Goal: Transaction & Acquisition: Book appointment/travel/reservation

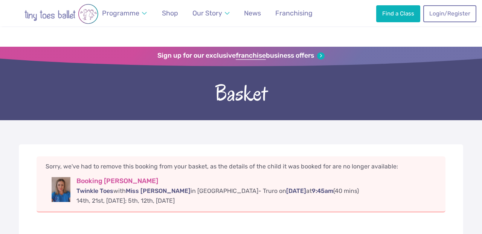
scroll to position [45, 0]
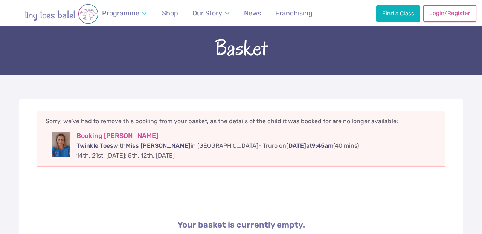
click at [450, 12] on link "Login/Register" at bounding box center [449, 13] width 53 height 17
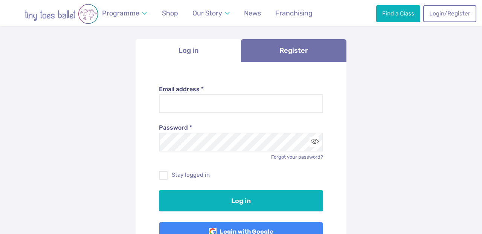
scroll to position [73, 0]
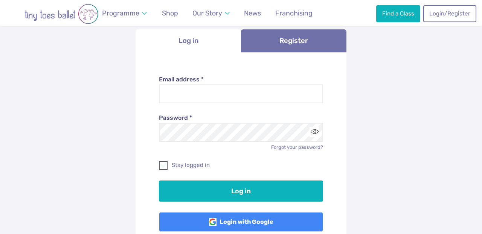
type input "**********"
click at [163, 163] on span at bounding box center [164, 166] width 8 height 7
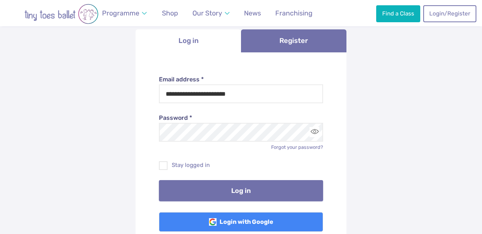
click at [222, 190] on button "Log in" at bounding box center [241, 190] width 165 height 21
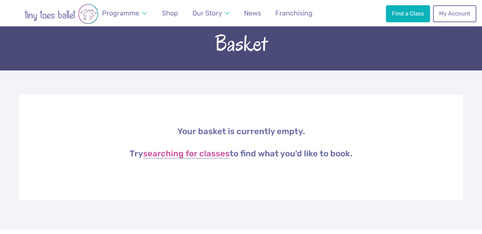
scroll to position [53, 0]
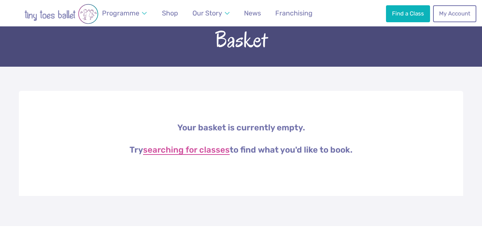
click at [214, 152] on link "searching for classes" at bounding box center [186, 150] width 87 height 9
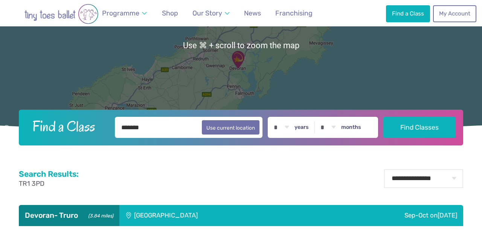
scroll to position [108, 0]
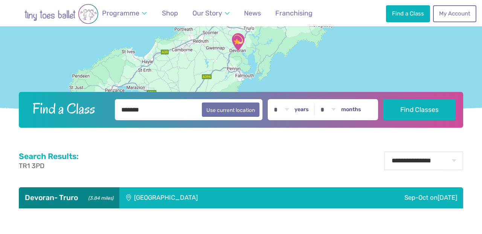
click at [415, 195] on div "Sep-Oct [DATE]" at bounding box center [388, 197] width 149 height 21
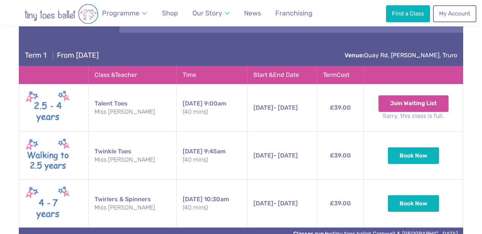
scroll to position [287, 0]
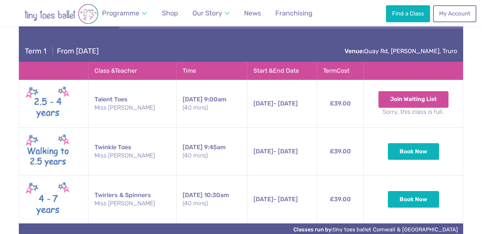
click at [109, 155] on small "Miss Cara" at bounding box center [132, 155] width 76 height 8
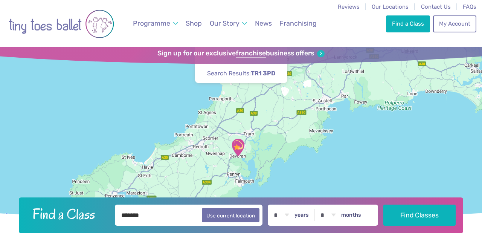
scroll to position [0, 0]
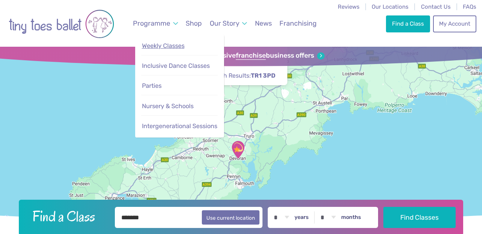
click at [171, 48] on span "Weekly Classes" at bounding box center [163, 45] width 43 height 7
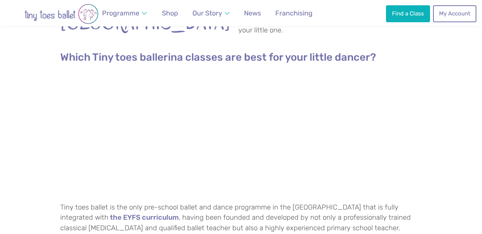
scroll to position [327, 0]
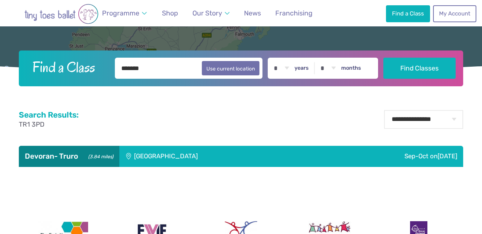
scroll to position [153, 0]
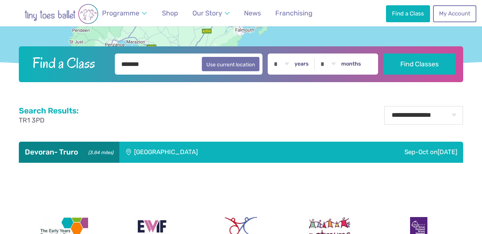
click at [181, 155] on div "Devoran Village Hall" at bounding box center [216, 152] width 194 height 21
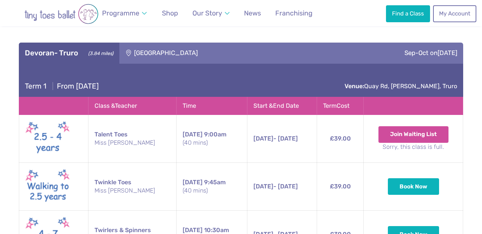
scroll to position [258, 0]
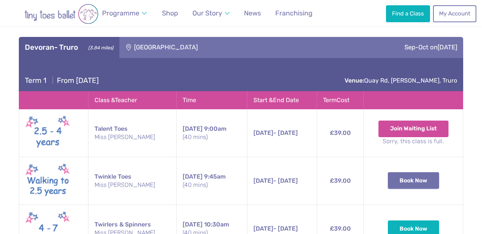
click at [408, 185] on button "Book Now" at bounding box center [413, 180] width 51 height 17
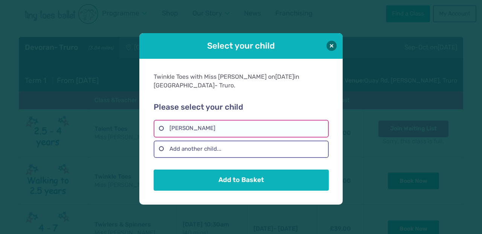
click at [162, 123] on label "Freya Rose Williams" at bounding box center [241, 128] width 175 height 17
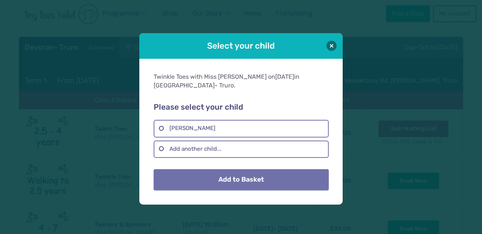
click at [233, 177] on button "Add to Basket" at bounding box center [241, 179] width 175 height 21
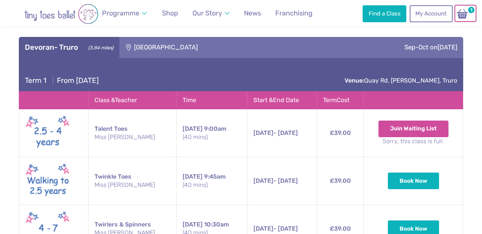
click at [470, 12] on span "1" at bounding box center [471, 10] width 9 height 9
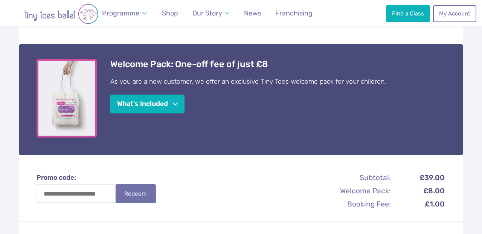
scroll to position [241, 0]
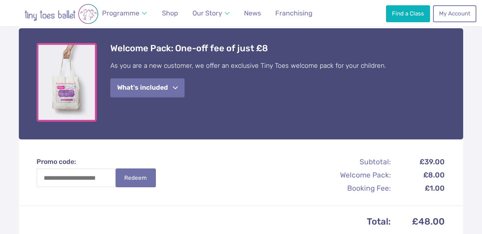
click at [180, 80] on button "What's included" at bounding box center [147, 87] width 74 height 19
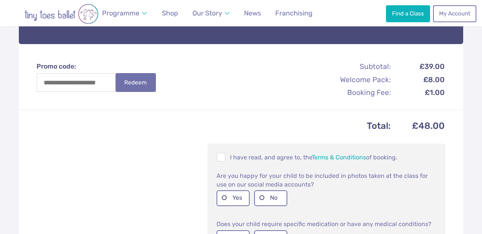
scroll to position [464, 0]
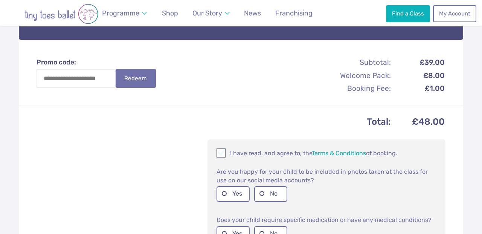
click at [222, 151] on span at bounding box center [221, 154] width 8 height 7
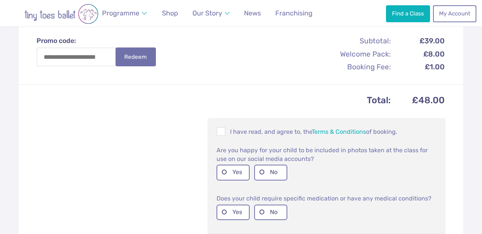
scroll to position [486, 0]
click at [226, 164] on label "Yes" at bounding box center [232, 171] width 33 height 15
click at [266, 204] on label "No" at bounding box center [270, 211] width 33 height 15
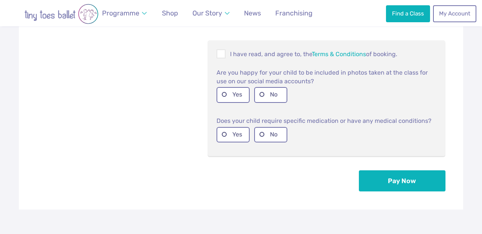
scroll to position [566, 0]
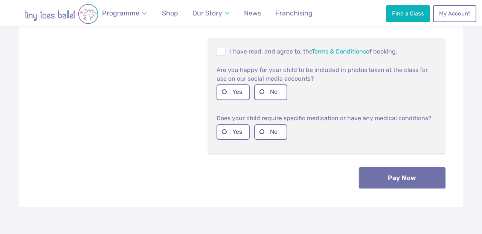
click at [401, 174] on button "Pay Now" at bounding box center [402, 177] width 87 height 21
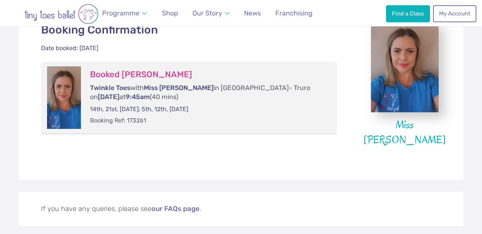
scroll to position [201, 0]
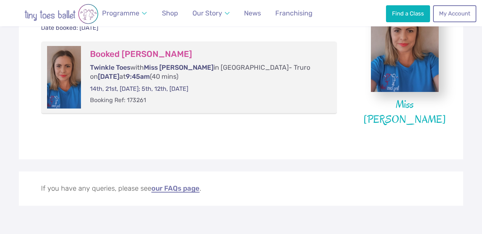
click at [170, 190] on link "our FAQs page" at bounding box center [175, 189] width 48 height 8
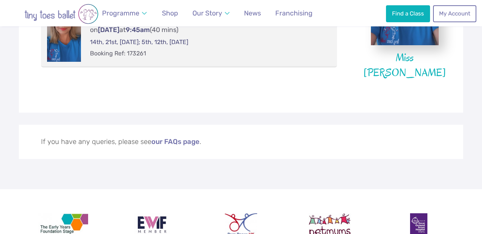
scroll to position [251, 0]
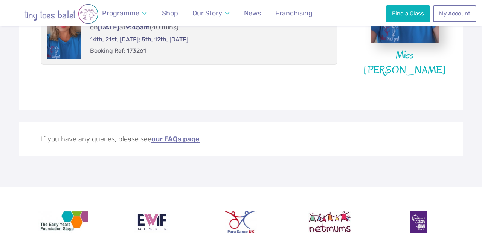
click at [191, 138] on link "our FAQs page" at bounding box center [175, 140] width 48 height 8
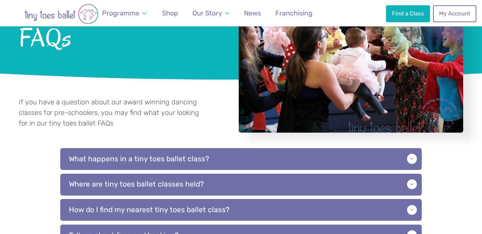
scroll to position [85, 0]
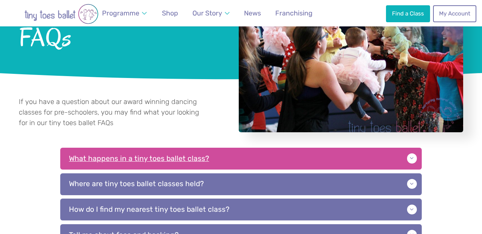
click at [413, 158] on p "What happens in a tiny toes ballet class?" at bounding box center [240, 159] width 361 height 22
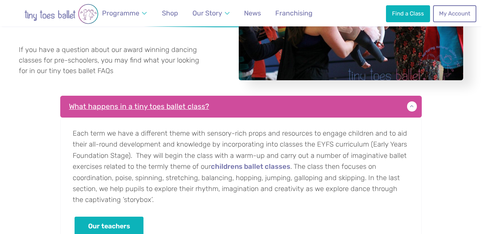
scroll to position [143, 0]
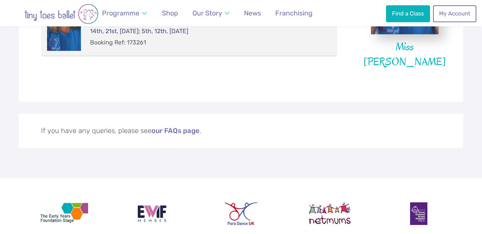
scroll to position [260, 0]
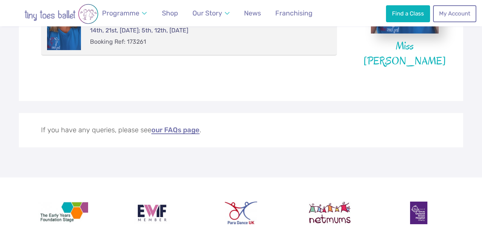
click at [192, 131] on link "our FAQs page" at bounding box center [175, 130] width 48 height 8
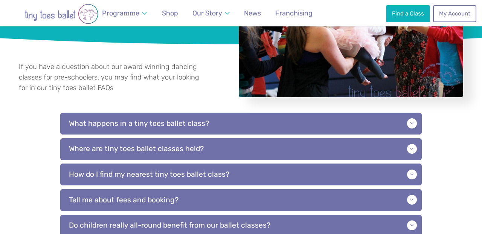
scroll to position [121, 0]
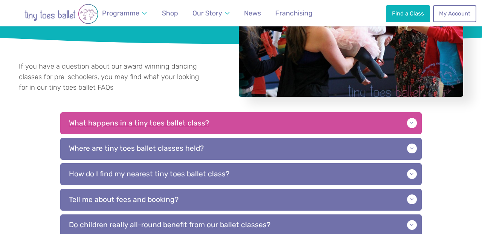
click at [412, 121] on p "What happens in a tiny toes ballet class?" at bounding box center [240, 123] width 361 height 22
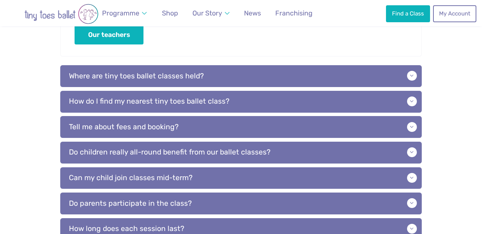
scroll to position [330, 0]
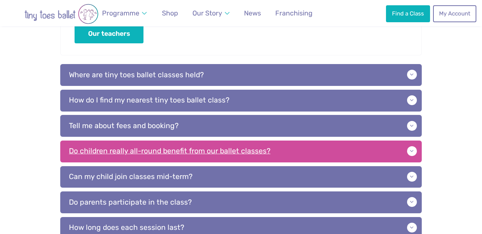
click at [412, 153] on p "Do children really all-round benefit from our ballet classes?" at bounding box center [240, 151] width 361 height 22
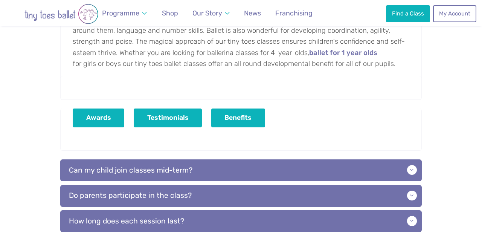
scroll to position [517, 0]
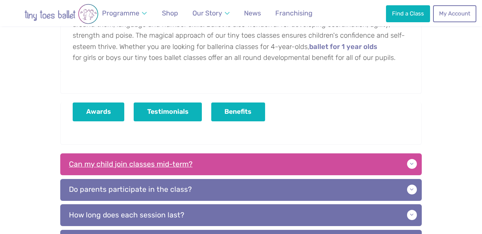
click at [412, 162] on p "Can my child join classes mid-term?" at bounding box center [240, 164] width 361 height 22
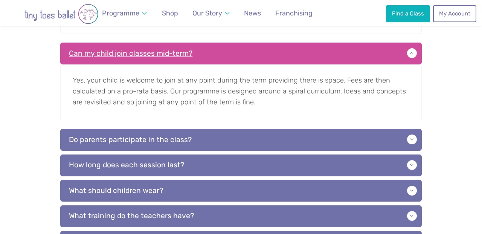
scroll to position [633, 0]
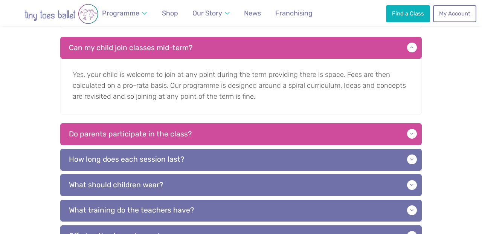
click at [410, 132] on p "Do parents participate in the class?" at bounding box center [240, 134] width 361 height 22
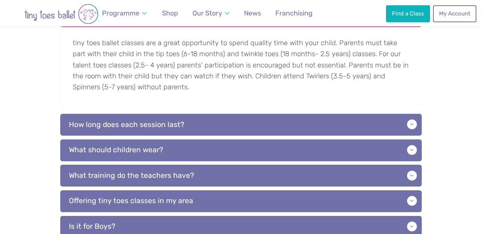
scroll to position [753, 0]
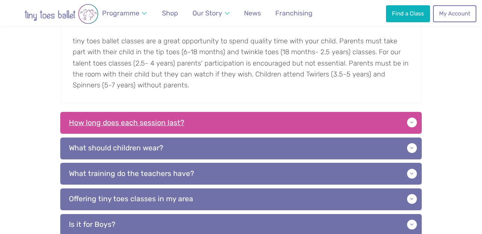
click at [410, 124] on p "How long does each session last?" at bounding box center [240, 123] width 361 height 22
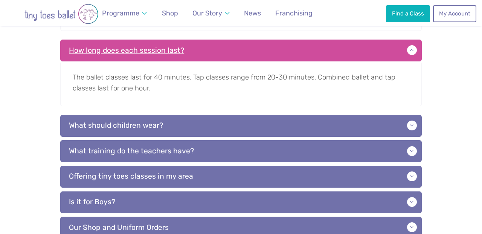
scroll to position [826, 0]
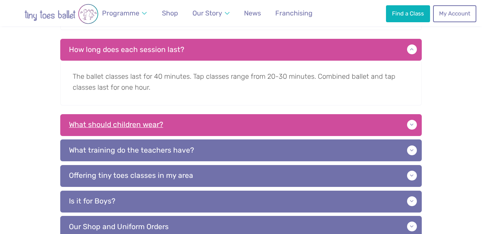
click at [411, 126] on p "What should children wear?" at bounding box center [240, 125] width 361 height 22
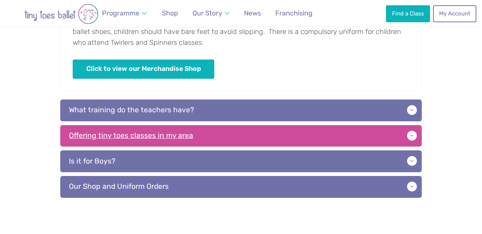
scroll to position [958, 0]
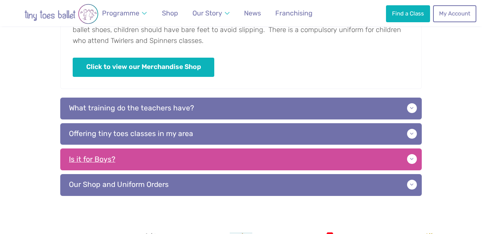
click at [412, 158] on p "Is it for Boys?" at bounding box center [240, 159] width 361 height 22
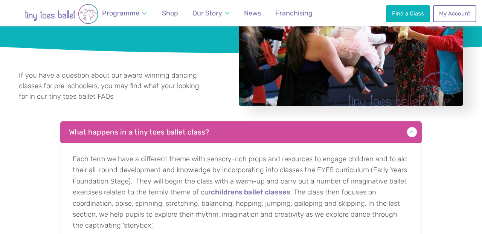
scroll to position [0, 0]
